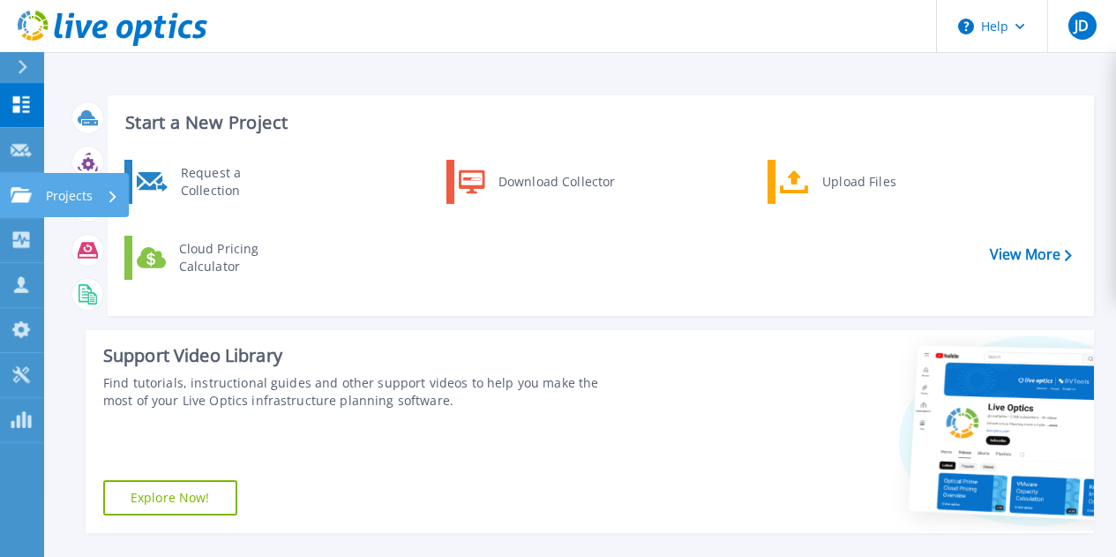
click at [70, 195] on p "Projects" at bounding box center [69, 196] width 47 height 46
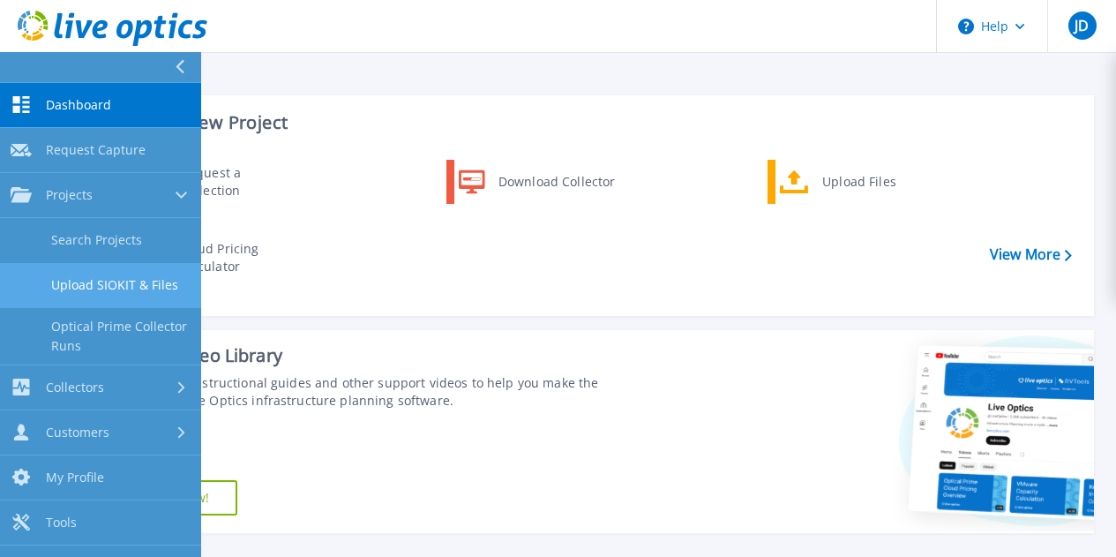
click at [109, 289] on link "Upload SIOKIT & Files" at bounding box center [100, 285] width 201 height 45
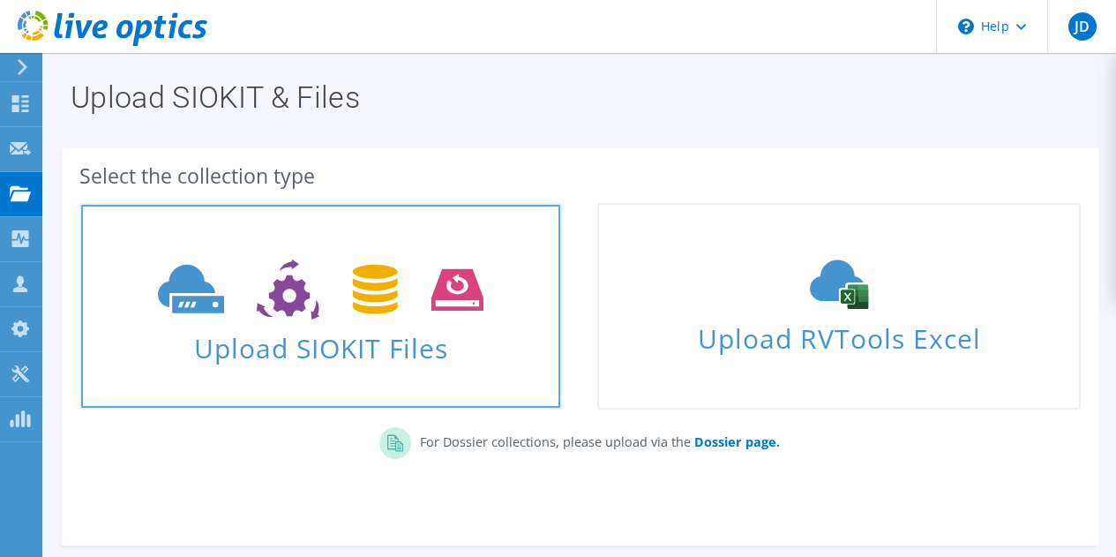
click at [359, 332] on span "Upload SIOKIT Files" at bounding box center [320, 343] width 479 height 38
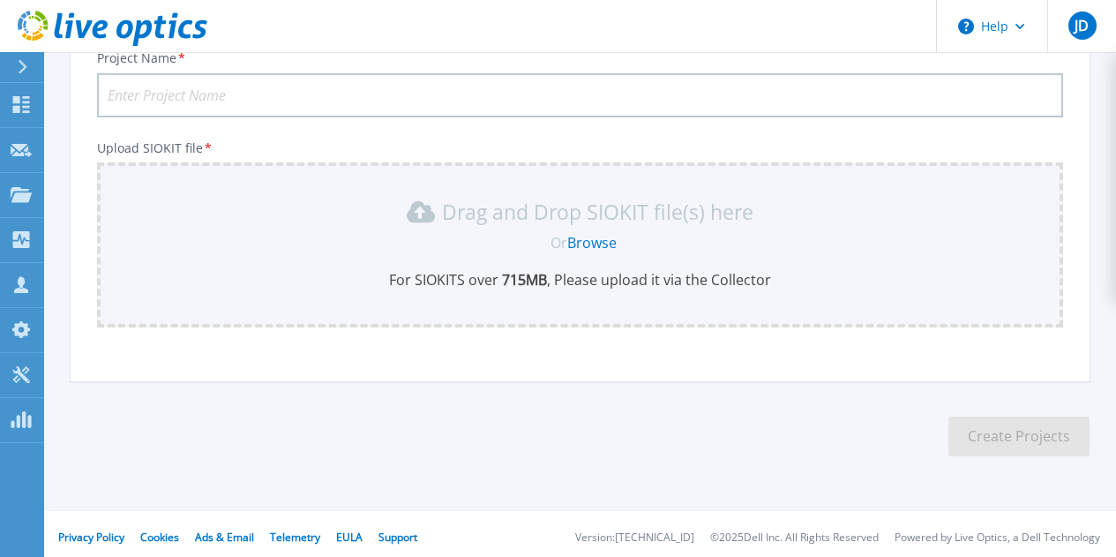
scroll to position [146, 0]
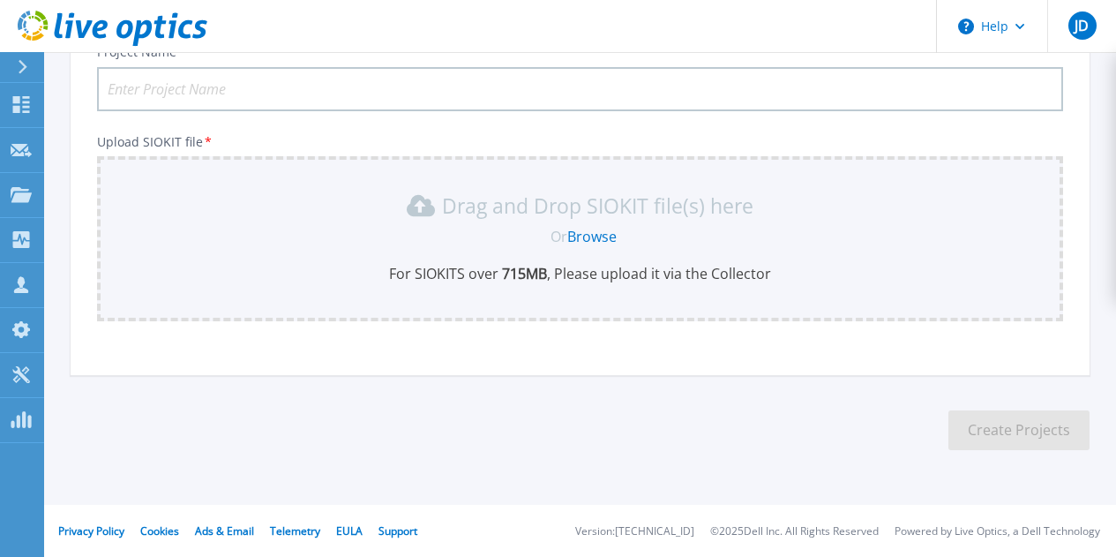
click at [318, 79] on input "Project Name *" at bounding box center [580, 89] width 966 height 44
type input "CBK - VMWare assessment"
click at [591, 235] on link "Browse" at bounding box center [591, 236] width 49 height 19
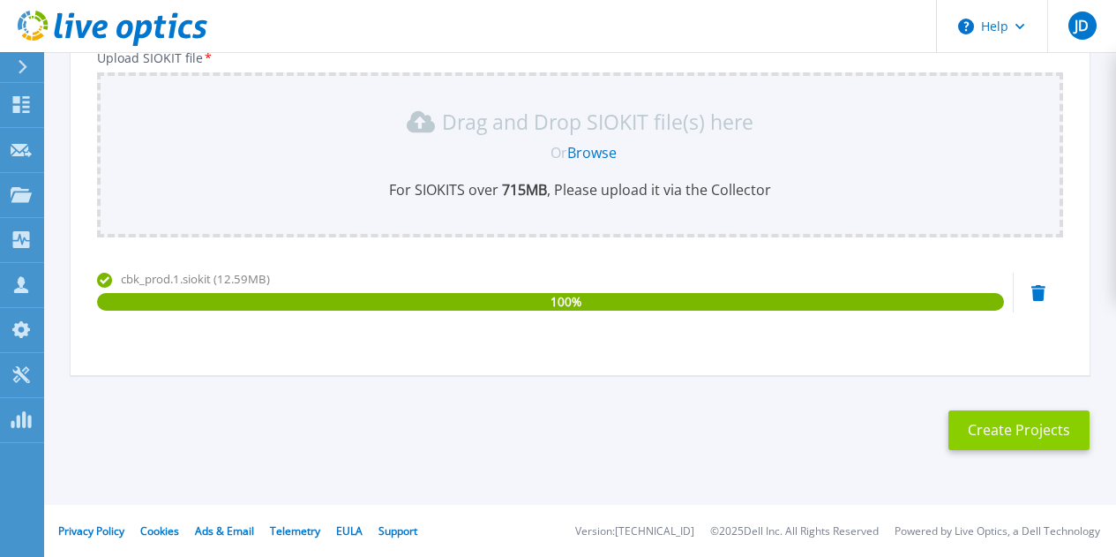
click at [1016, 433] on button "Create Projects" at bounding box center [1018, 430] width 141 height 40
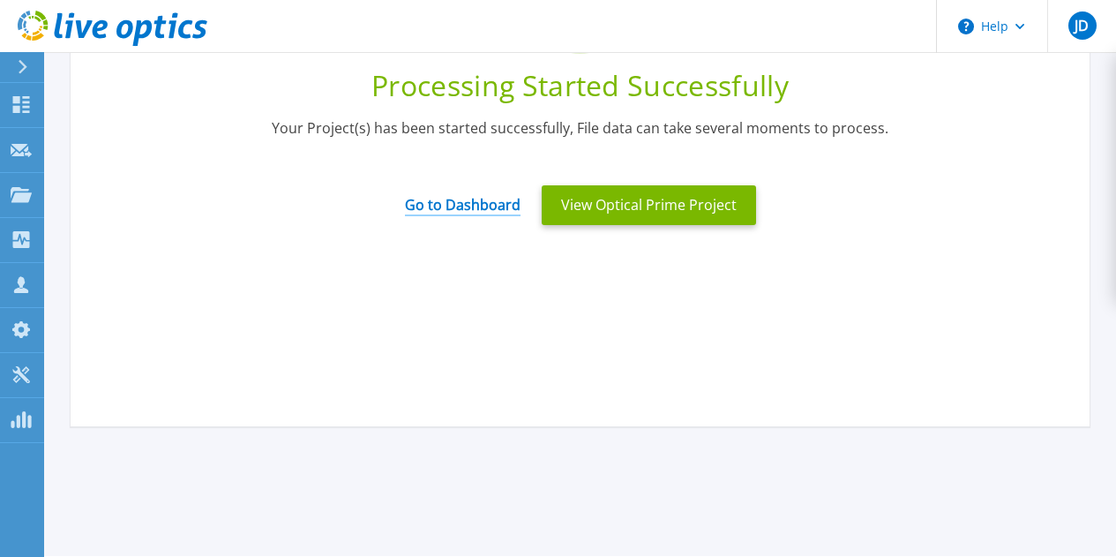
click at [480, 202] on link "Go to Dashboard" at bounding box center [463, 199] width 116 height 34
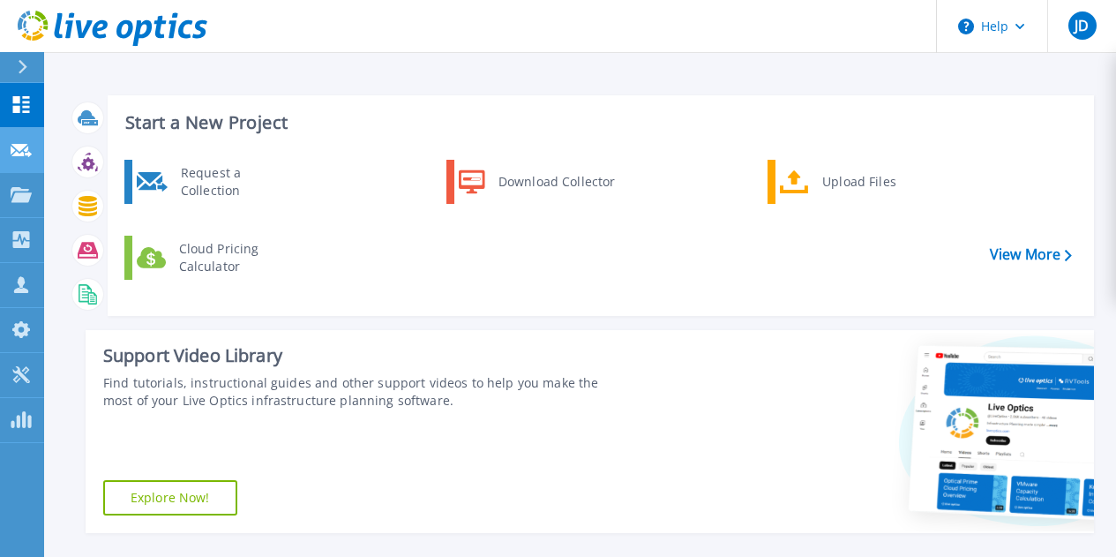
click at [26, 158] on link "Request Capture Request Capture" at bounding box center [22, 150] width 44 height 45
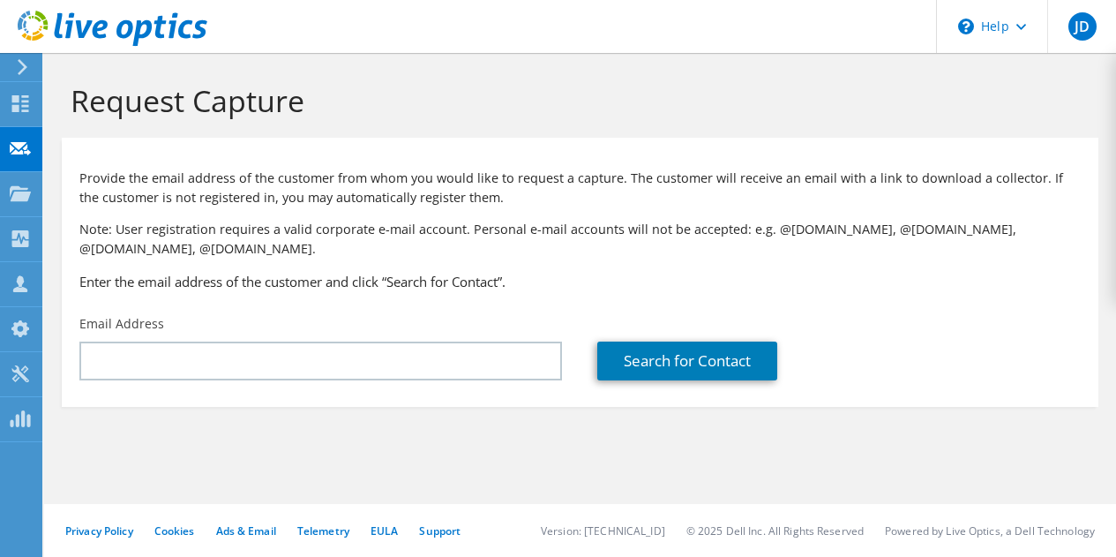
click at [21, 153] on use at bounding box center [20, 147] width 21 height 13
click at [22, 197] on use at bounding box center [20, 192] width 21 height 15
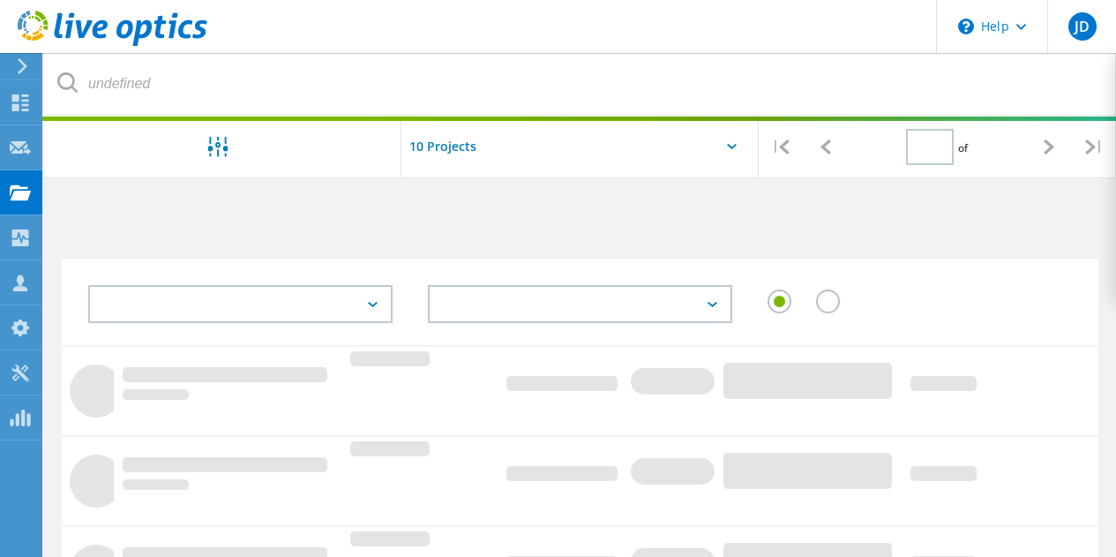
type input "1"
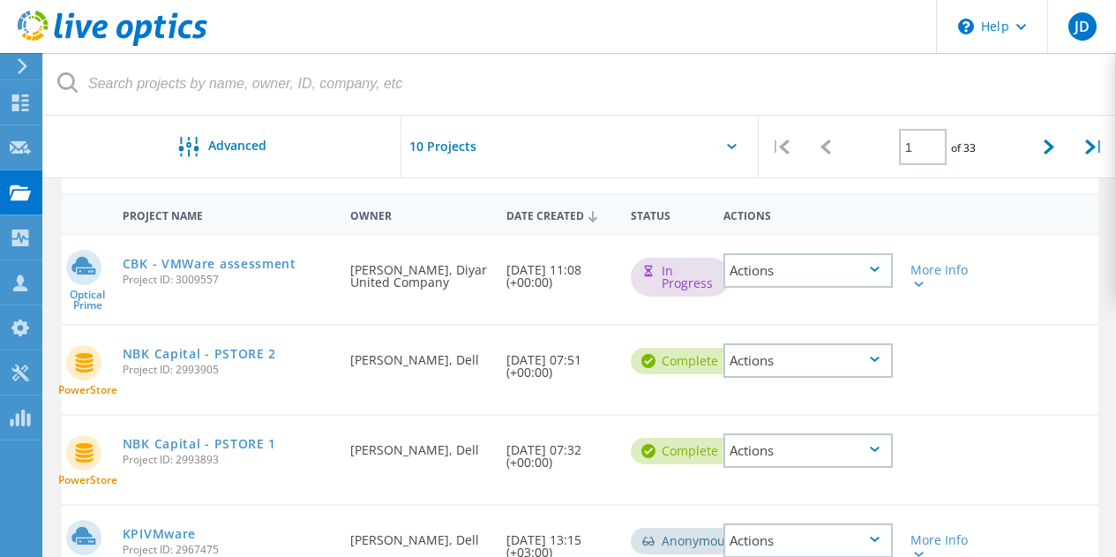
scroll to position [176, 0]
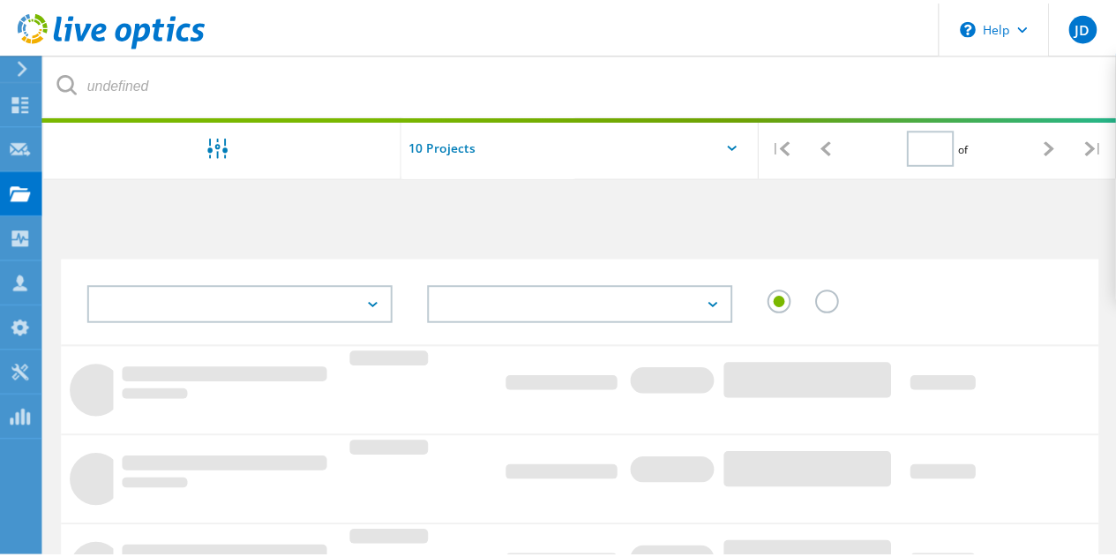
scroll to position [176, 0]
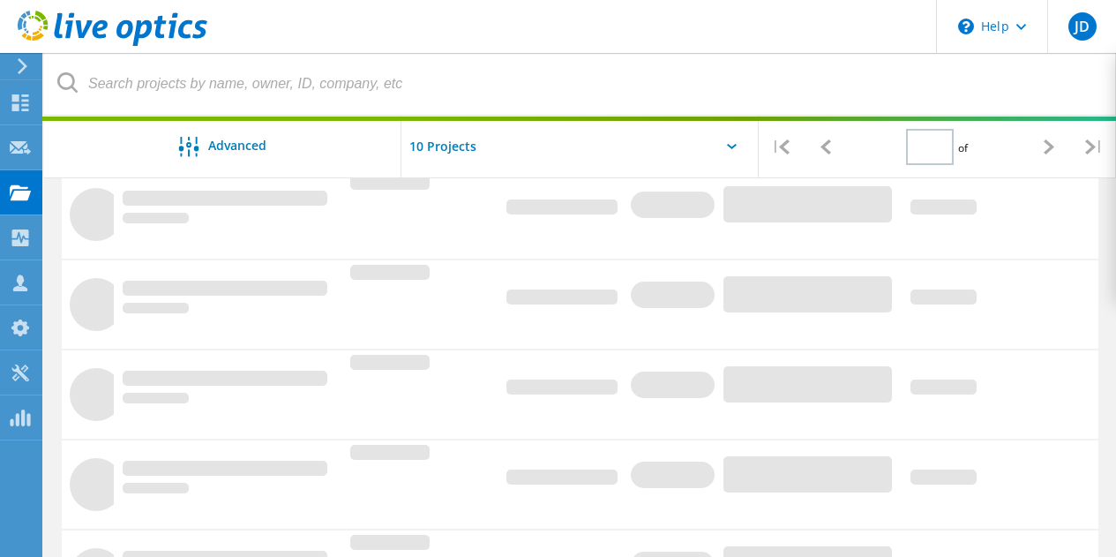
type input "1"
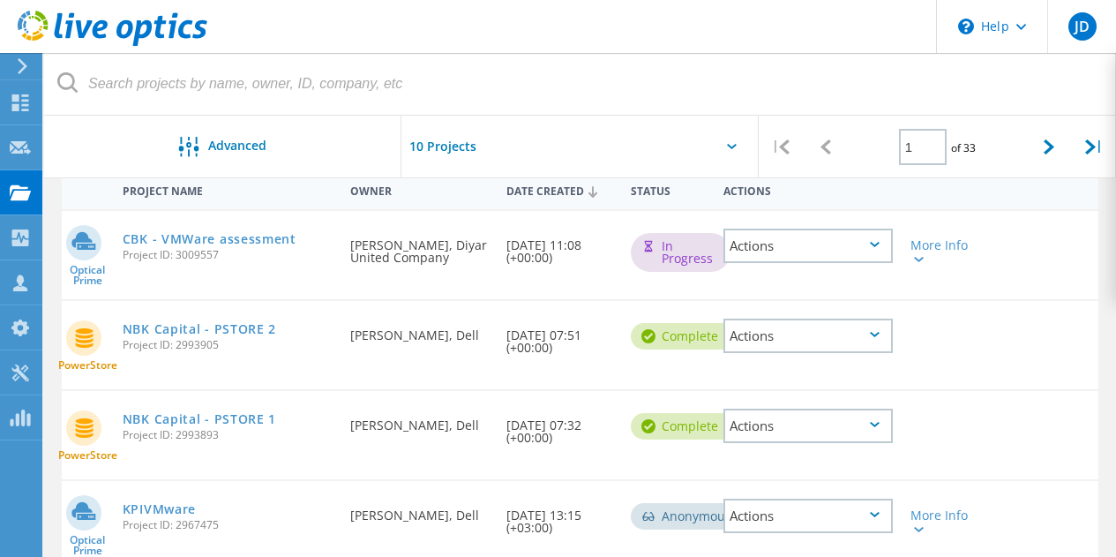
scroll to position [176, 0]
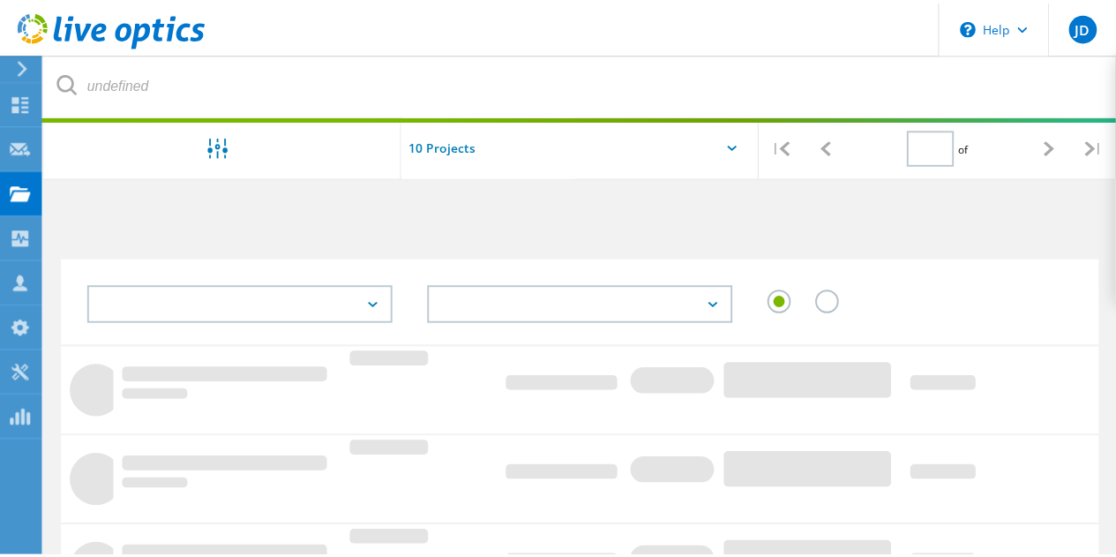
scroll to position [176, 0]
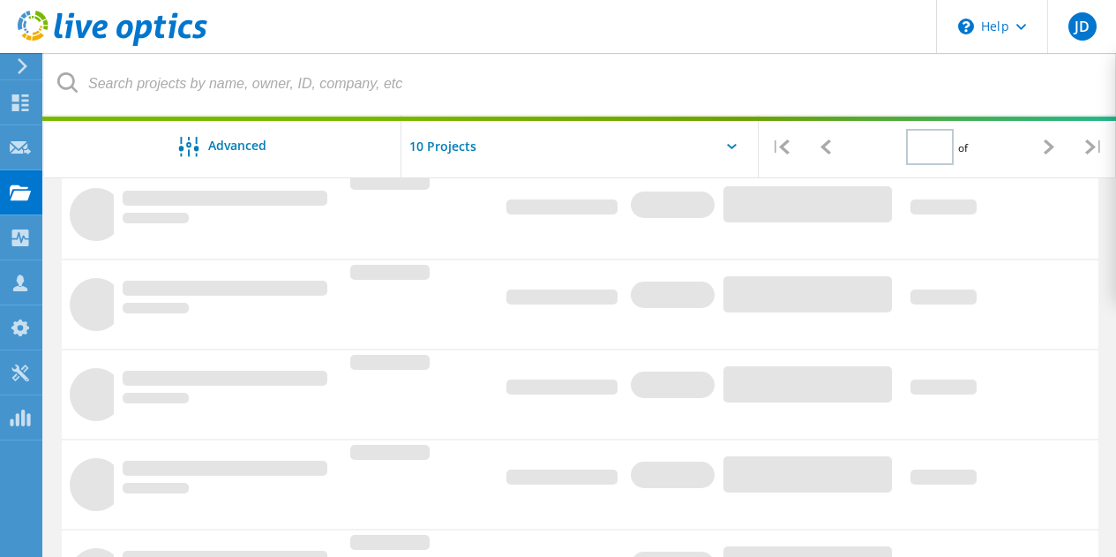
type input "1"
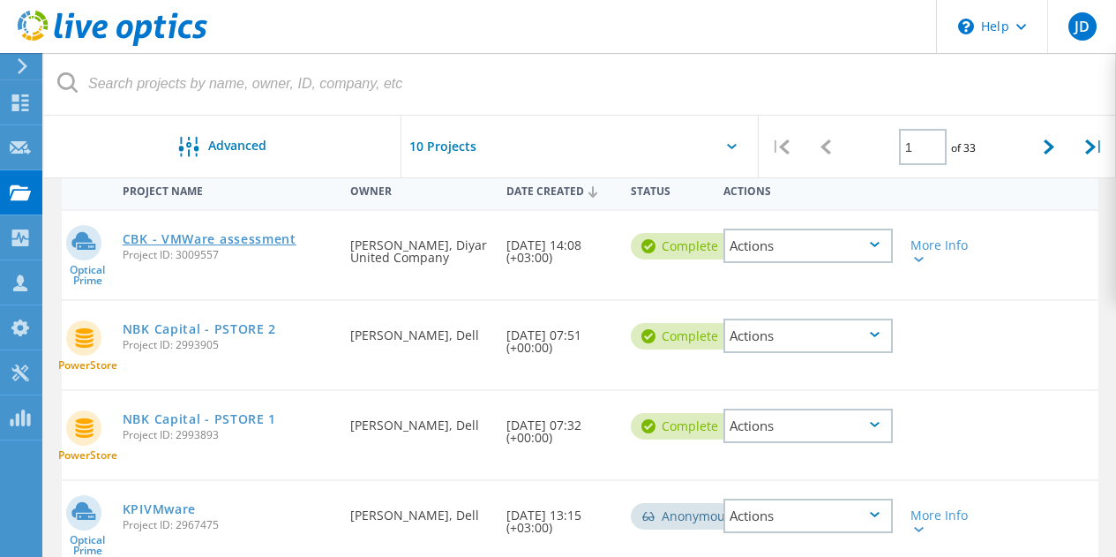
click at [256, 236] on link "CBK - VMWare assessment" at bounding box center [210, 239] width 174 height 12
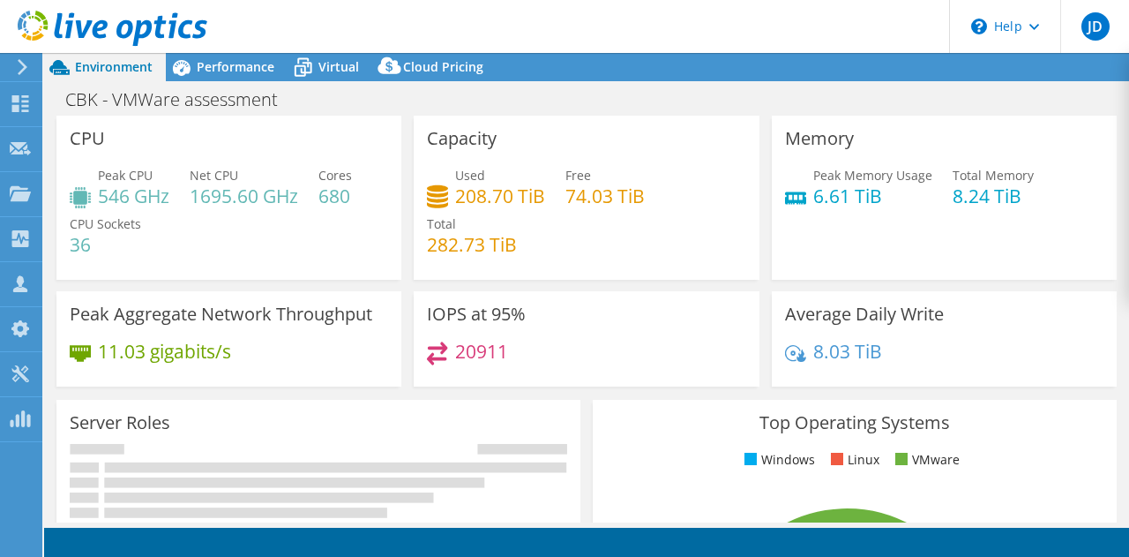
select select "USD"
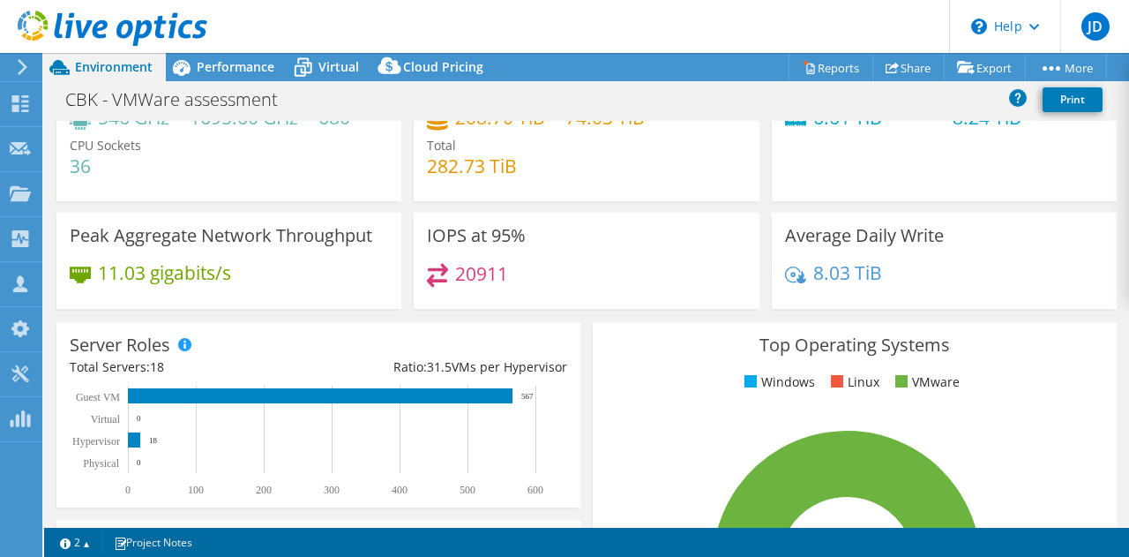
scroll to position [88, 0]
